Goal: Task Accomplishment & Management: Complete application form

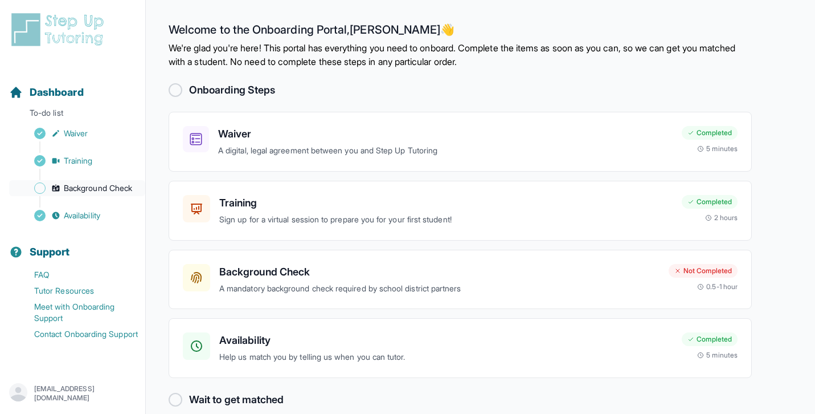
click at [119, 187] on span "Background Check" at bounding box center [98, 187] width 68 height 11
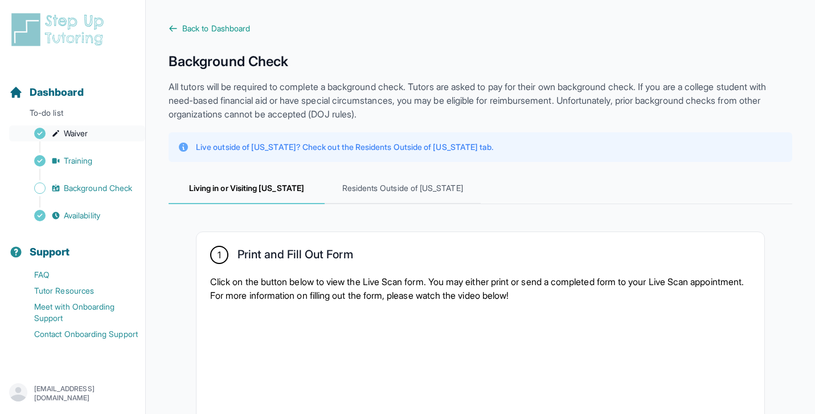
click at [85, 136] on span "Waiver" at bounding box center [76, 133] width 24 height 11
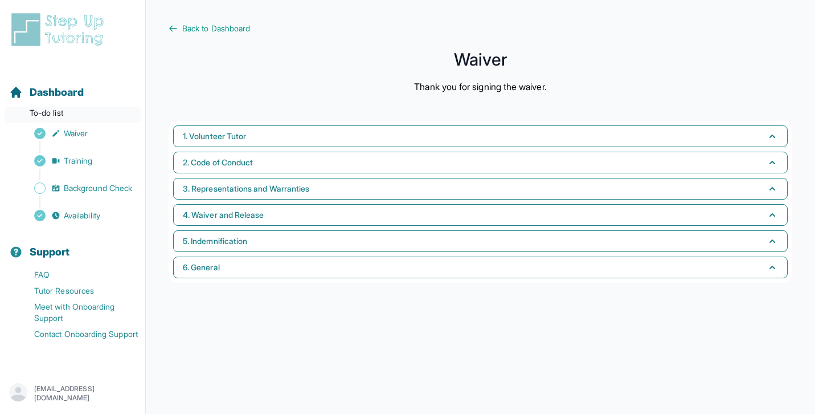
click at [46, 107] on p "To-do list" at bounding box center [73, 115] width 136 height 16
click at [46, 92] on span "Dashboard" at bounding box center [57, 92] width 54 height 16
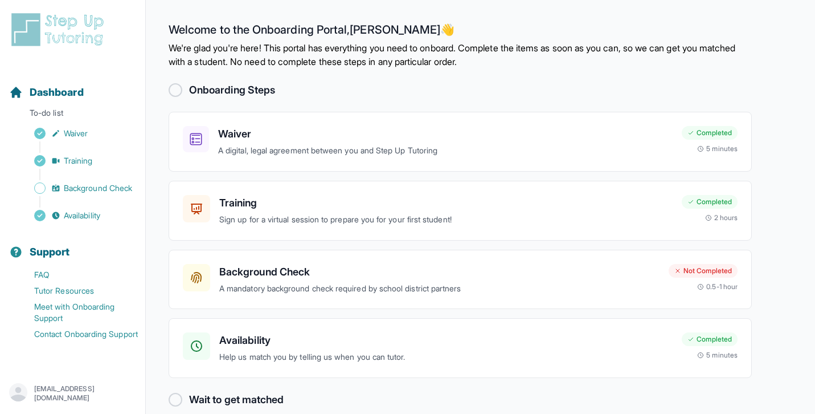
scroll to position [17, 0]
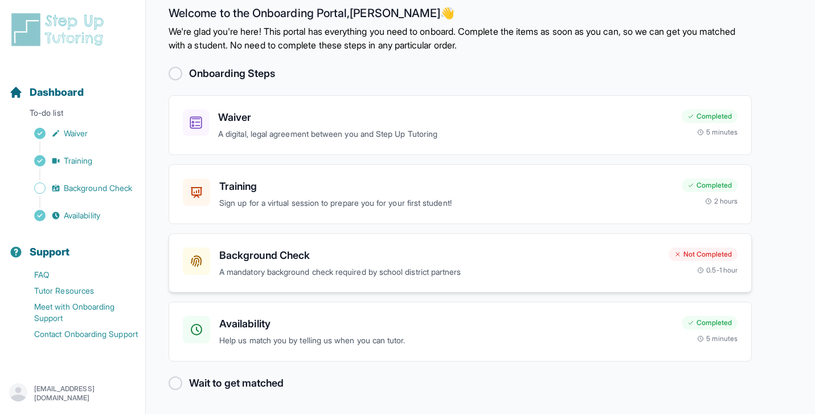
click at [259, 262] on h3 "Background Check" at bounding box center [439, 255] width 440 height 16
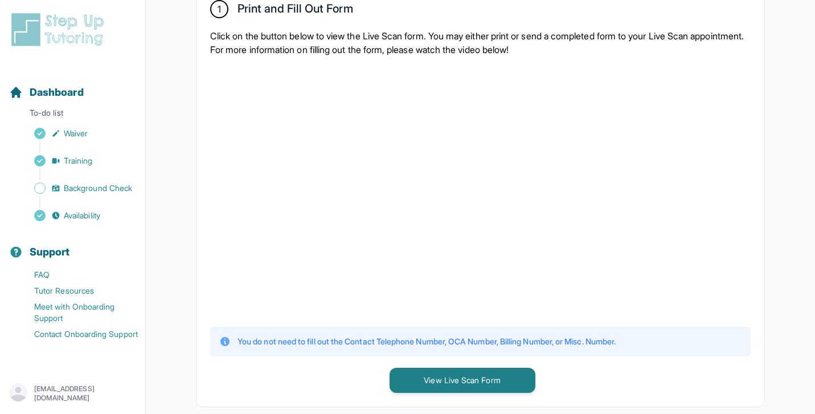
scroll to position [248, 0]
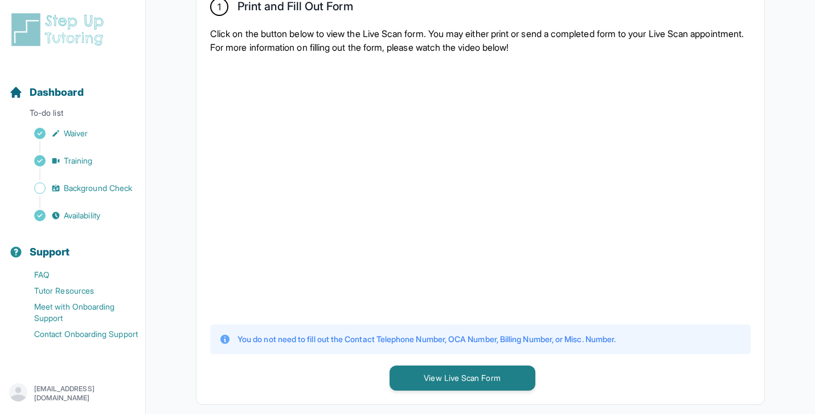
click at [628, 275] on div at bounding box center [480, 188] width 541 height 250
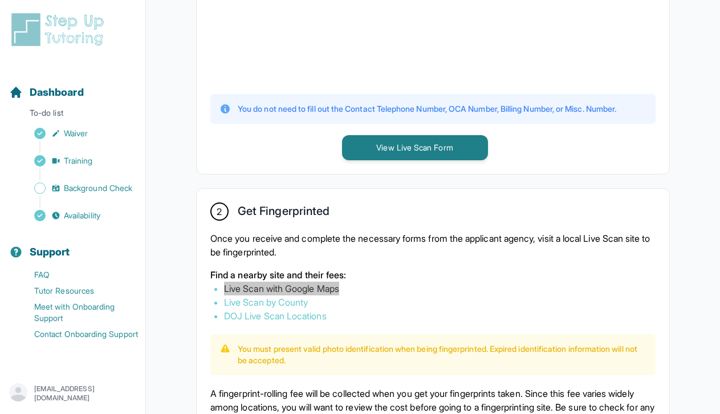
scroll to position [634, 0]
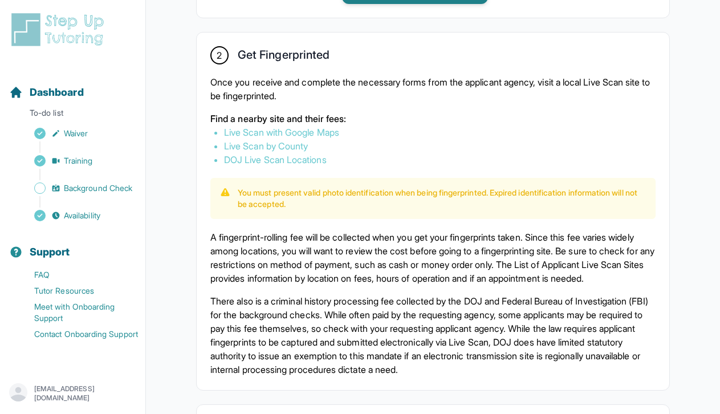
click at [465, 120] on div "Once you receive and complete the necessary forms from the applicant agency, vi…" at bounding box center [432, 120] width 445 height 91
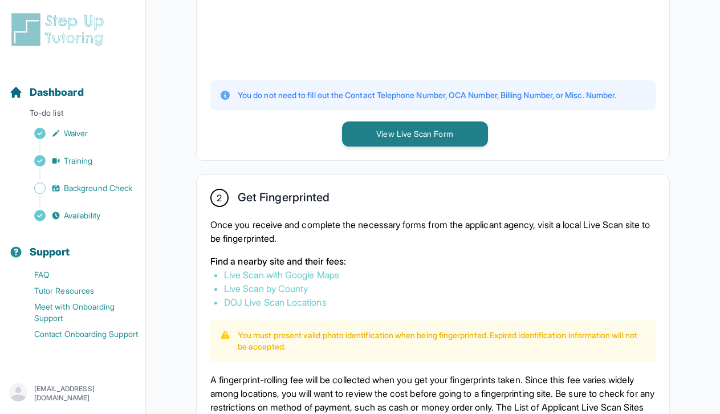
scroll to position [460, 0]
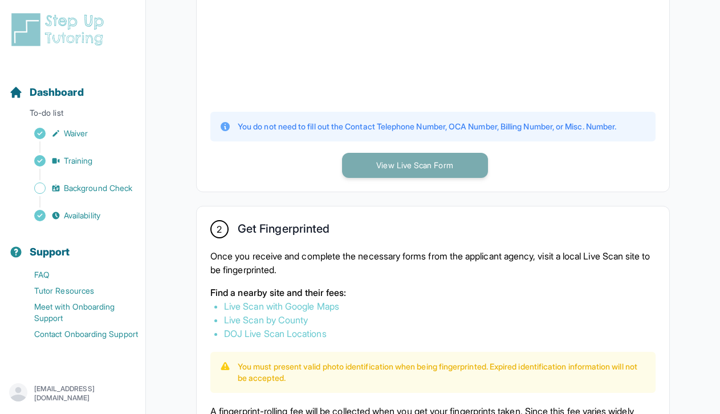
click at [391, 171] on button "View Live Scan Form" at bounding box center [415, 165] width 146 height 25
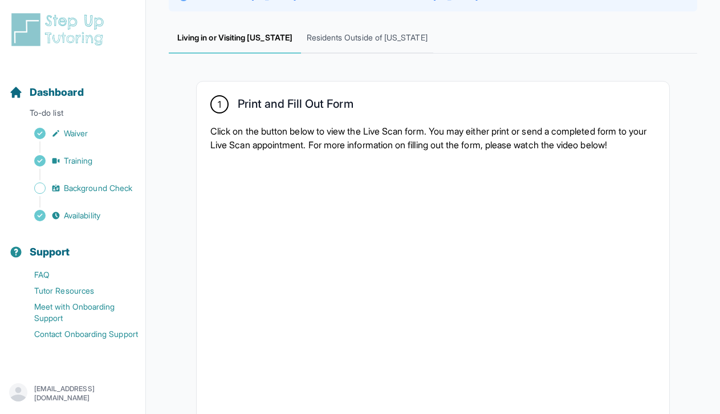
scroll to position [149, 0]
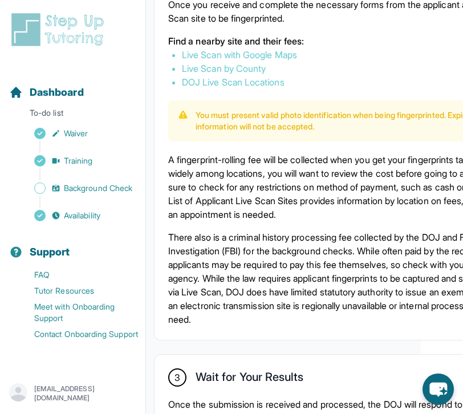
scroll to position [833, 42]
